Goal: Navigation & Orientation: Find specific page/section

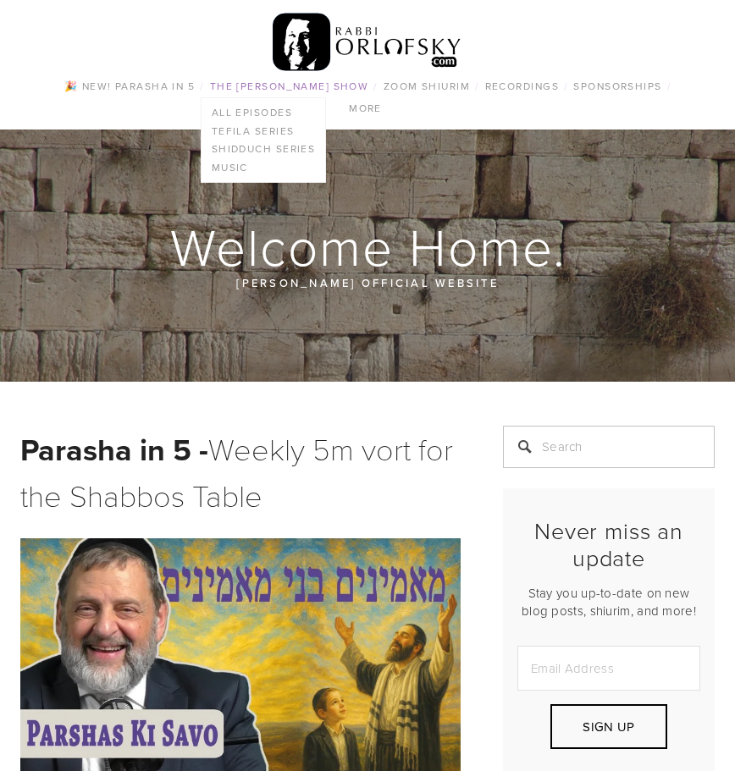
click at [374, 85] on link "The [PERSON_NAME] Show" at bounding box center [289, 86] width 169 height 22
click at [304, 85] on link "The [PERSON_NAME] Show" at bounding box center [289, 86] width 169 height 22
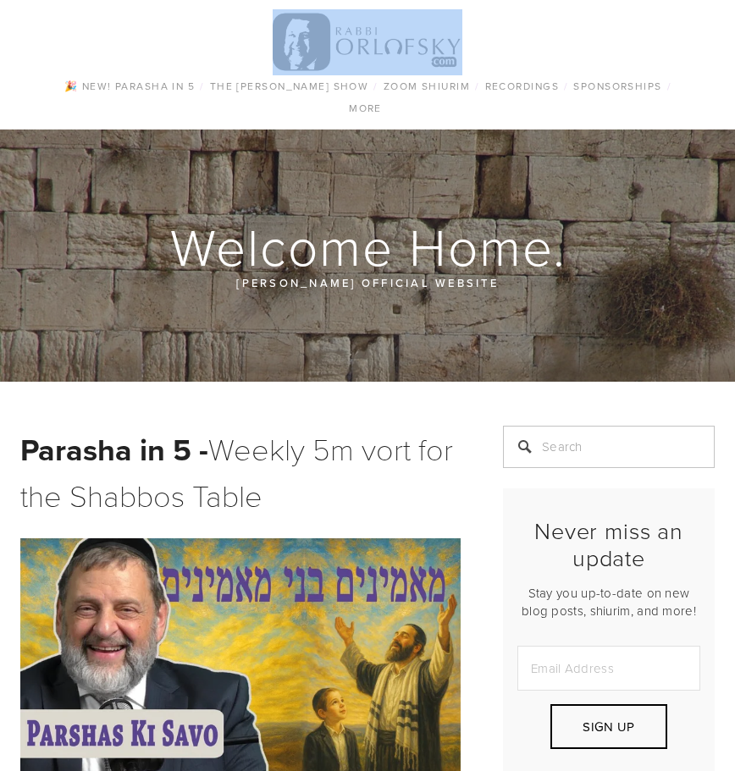
drag, startPoint x: 475, startPoint y: 36, endPoint x: 361, endPoint y: 36, distance: 113.4
click at [361, 36] on div "🎉 NEW! Parasha in 5 / The [PERSON_NAME] Show / All Episodes Tefila series Shidd…" at bounding box center [367, 65] width 735 height 130
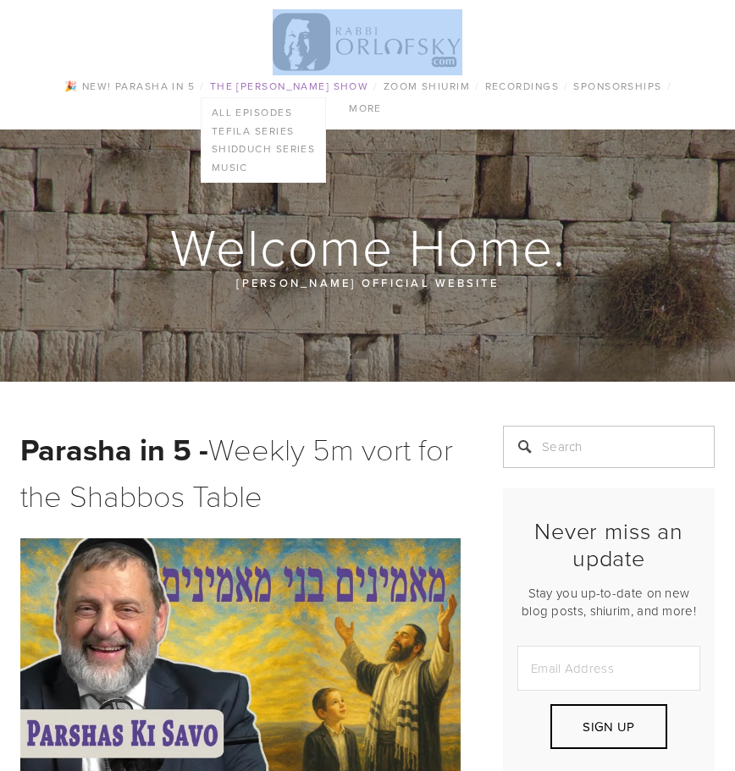
click at [372, 84] on link "The [PERSON_NAME] Show" at bounding box center [289, 86] width 169 height 22
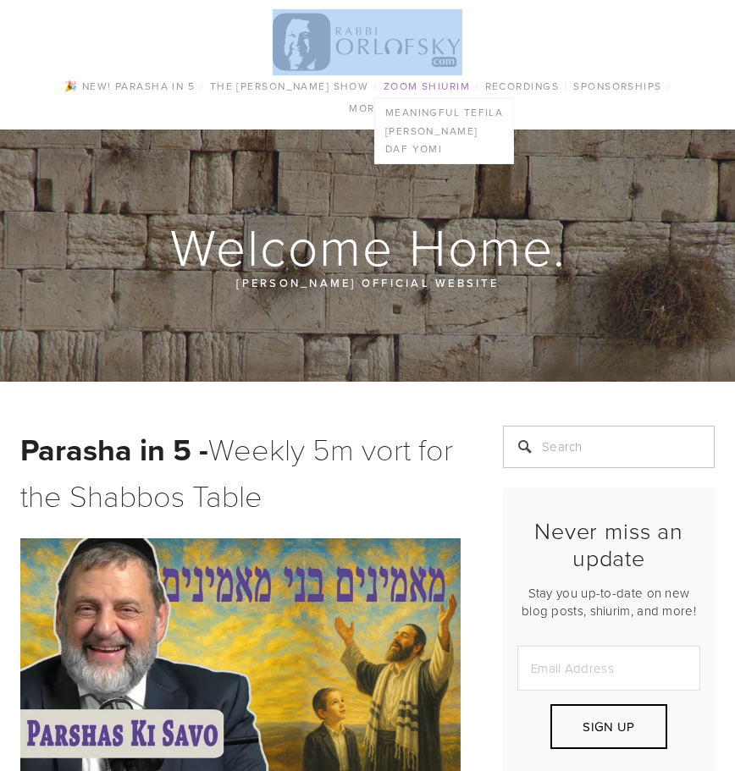
click at [475, 76] on link "Zoom Shiurim" at bounding box center [426, 86] width 97 height 22
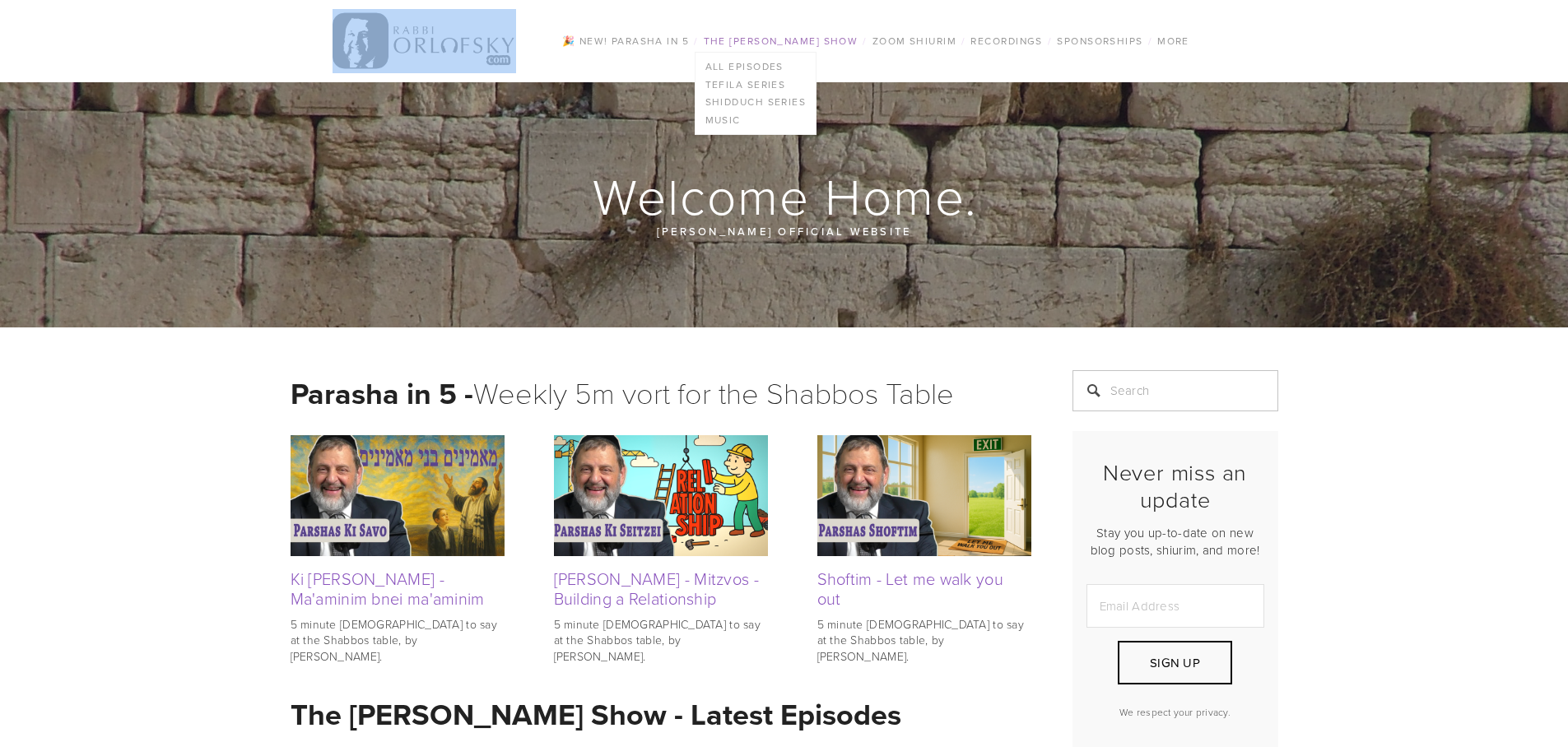
click at [714, 42] on link "The [PERSON_NAME] Show" at bounding box center [781, 41] width 164 height 21
click at [714, 69] on link "All Episodes" at bounding box center [755, 66] width 121 height 18
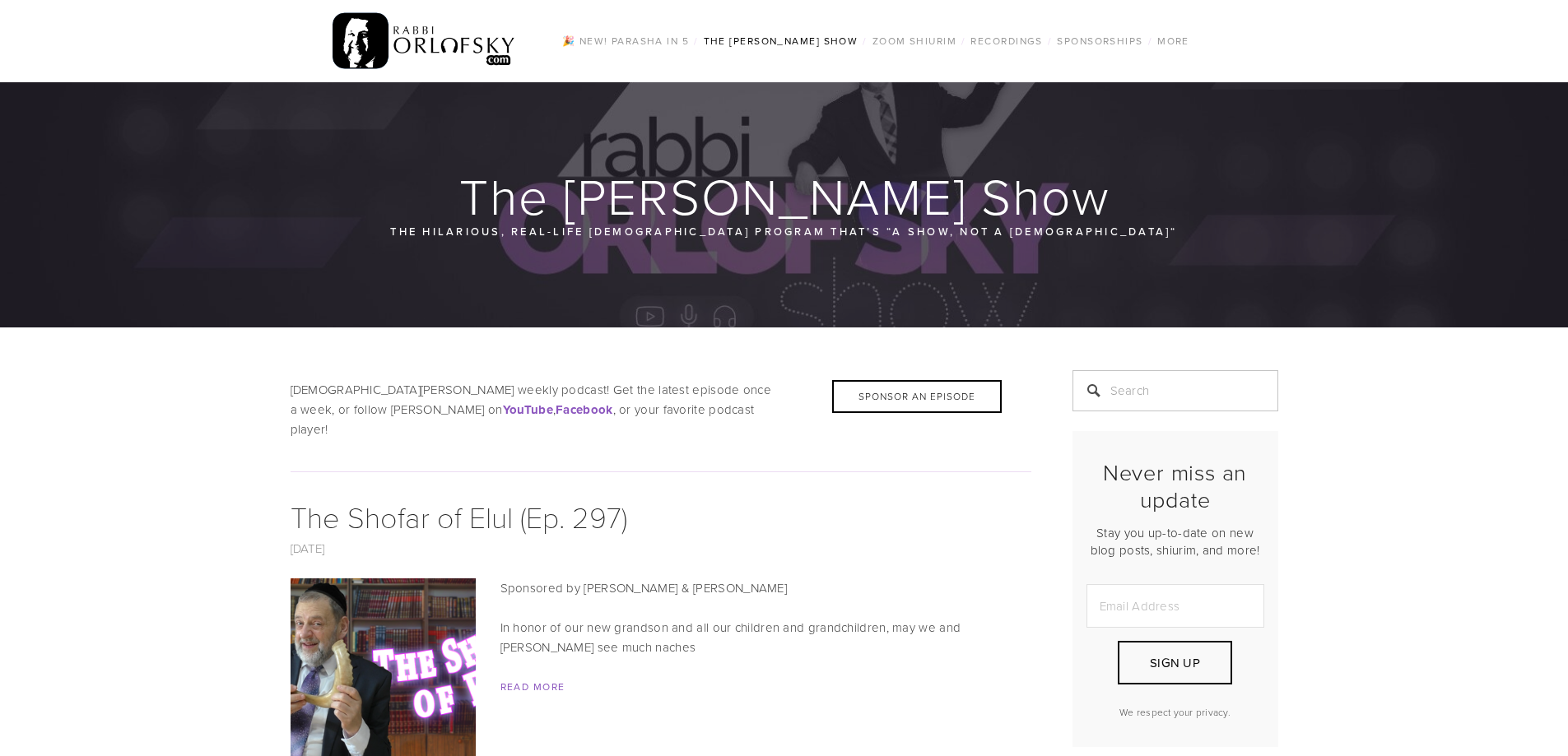
click at [877, 186] on h1 "The [PERSON_NAME] Show" at bounding box center [785, 195] width 990 height 52
